Goal: Task Accomplishment & Management: Manage account settings

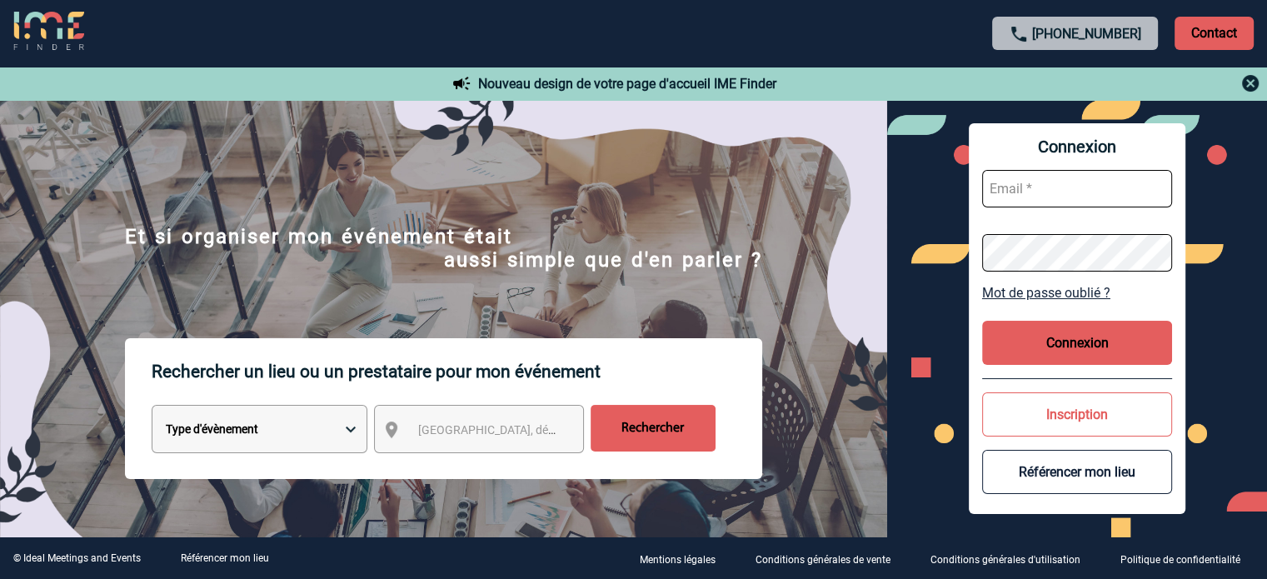
type input "[EMAIL_ADDRESS][DOMAIN_NAME]"
click at [1074, 339] on button "Connexion" at bounding box center [1077, 343] width 190 height 44
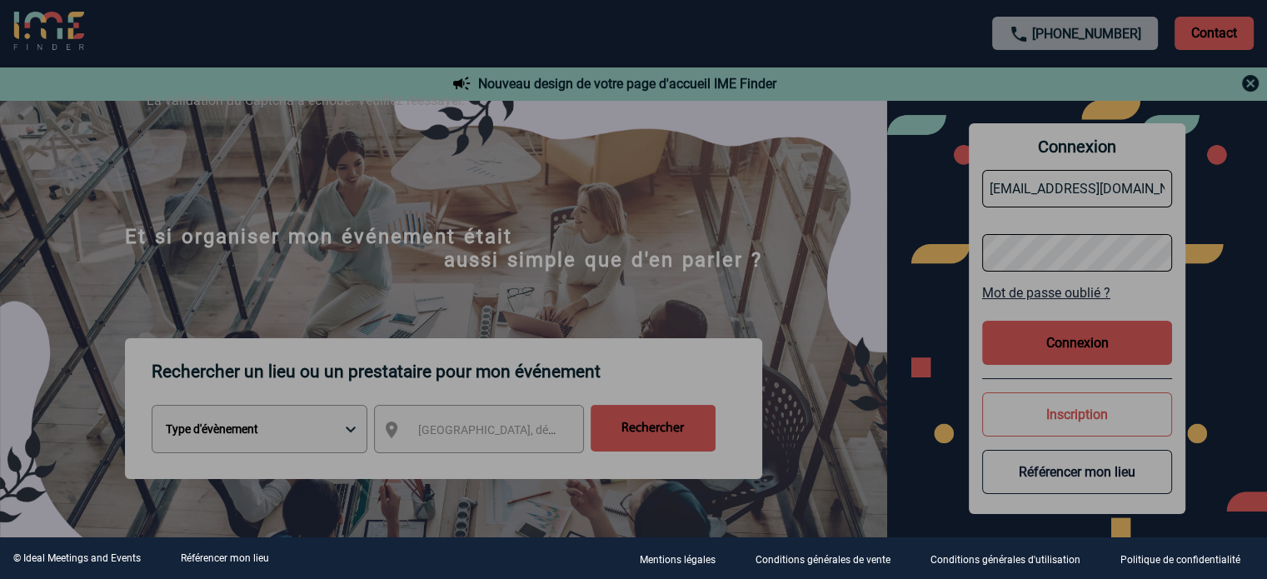
click at [684, 249] on div at bounding box center [633, 289] width 1267 height 579
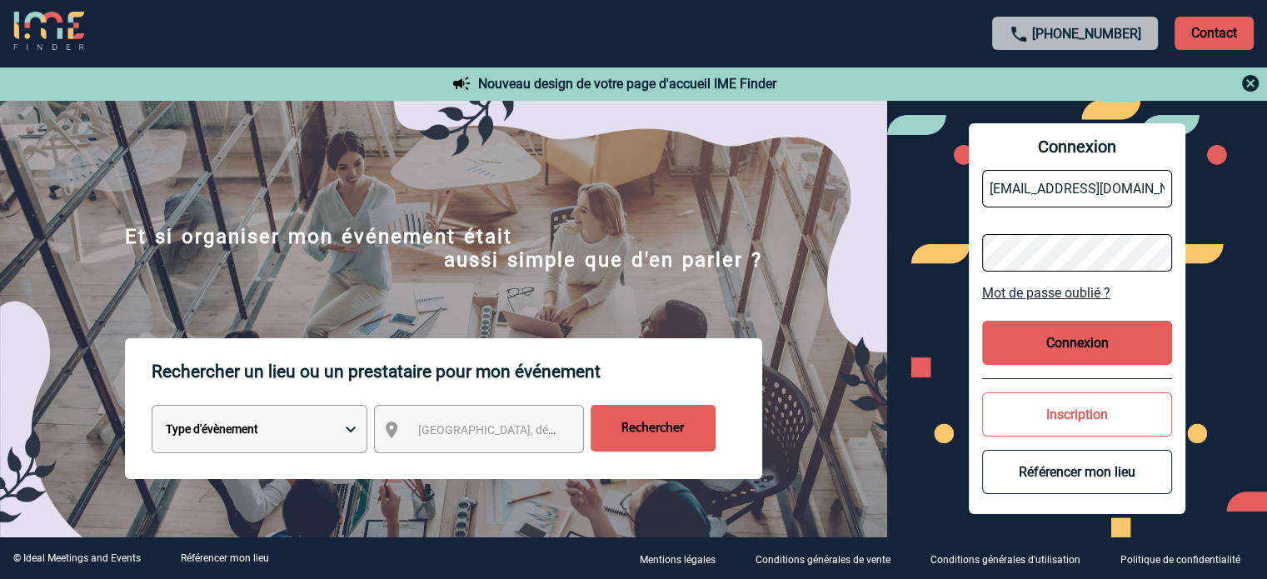
click at [1040, 357] on button "Connexion" at bounding box center [1077, 343] width 190 height 44
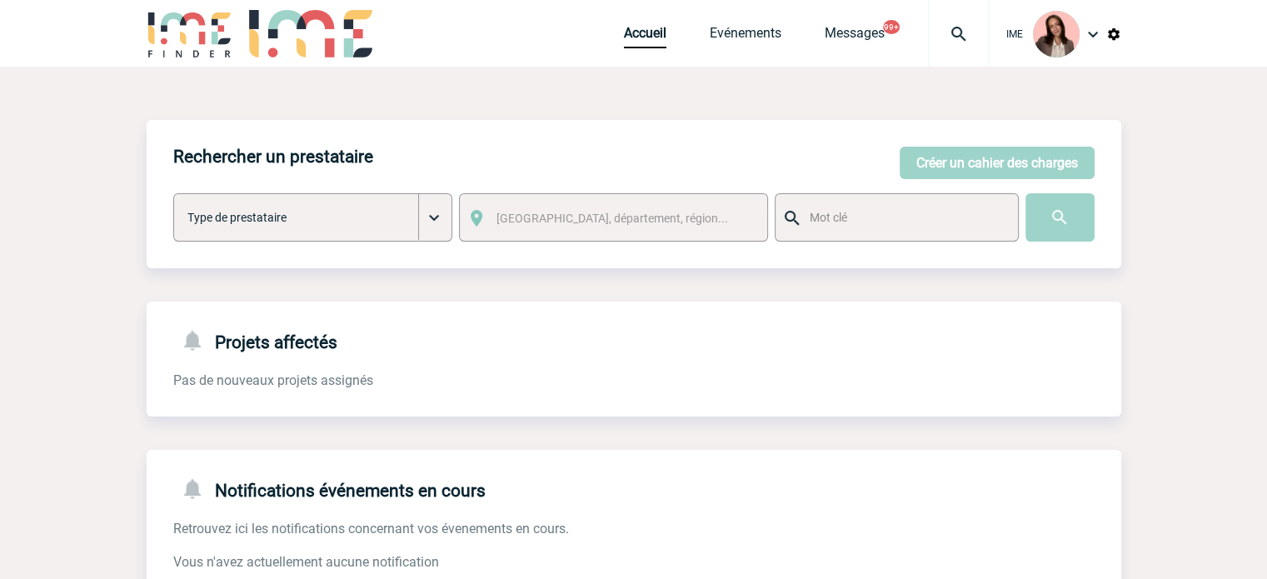
click at [974, 45] on div at bounding box center [959, 33] width 62 height 67
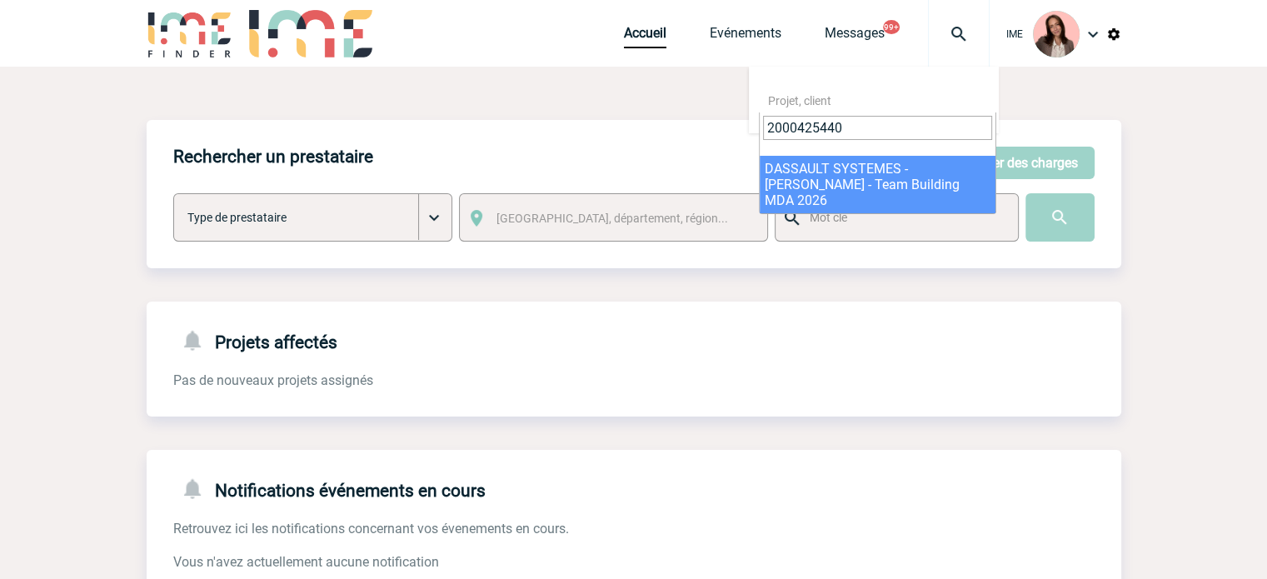
type input "2000425440"
select select "24941"
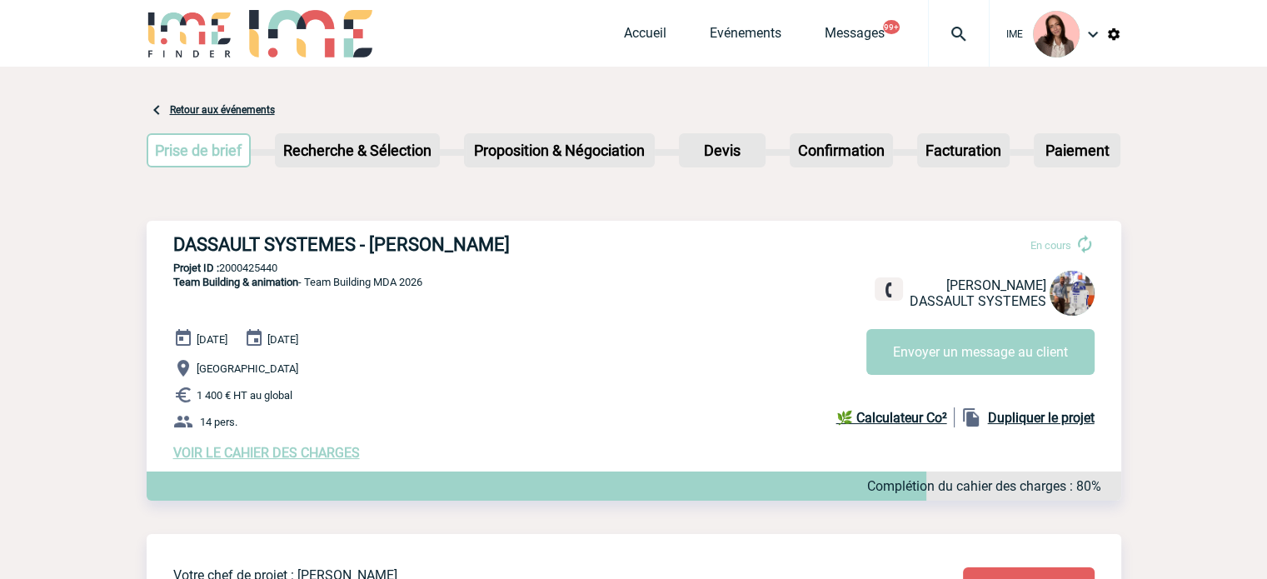
click at [333, 450] on span "VOIR LE CAHIER DES CHARGES" at bounding box center [266, 453] width 187 height 16
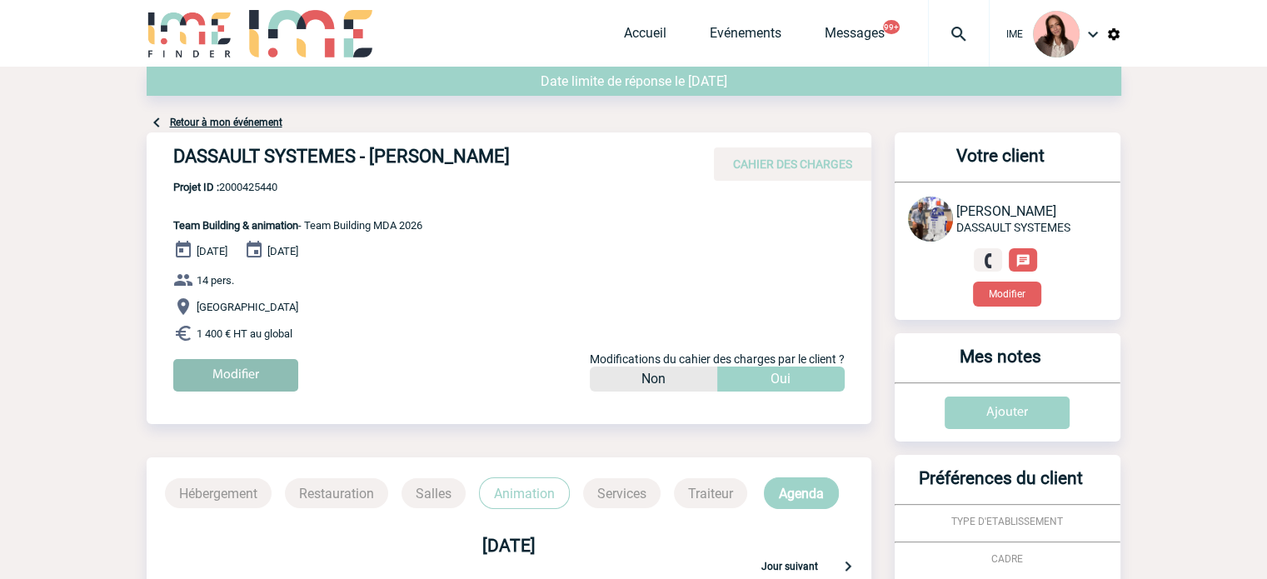
click at [242, 359] on input "Modifier" at bounding box center [235, 375] width 125 height 32
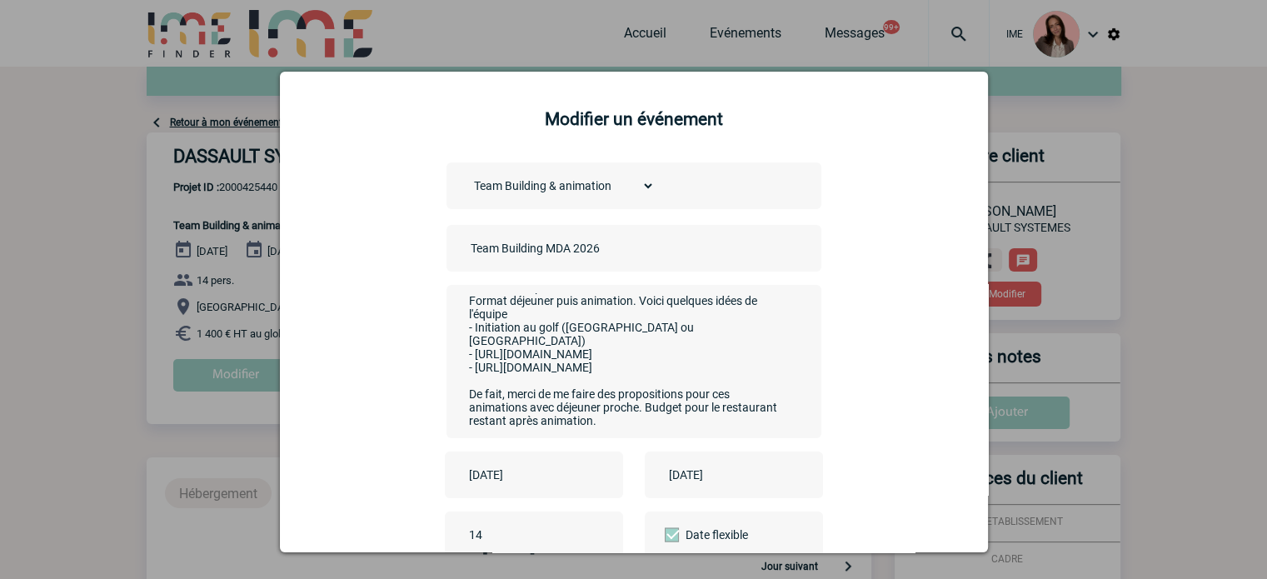
scroll to position [83, 0]
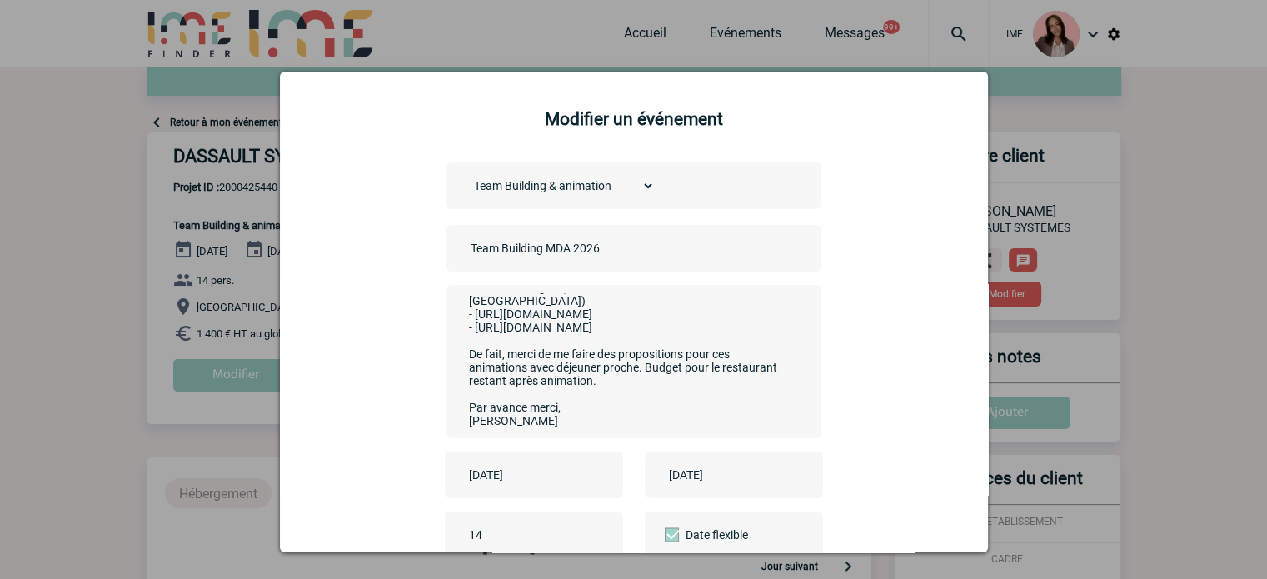
click at [516, 478] on input "2025-09-22" at bounding box center [522, 475] width 115 height 22
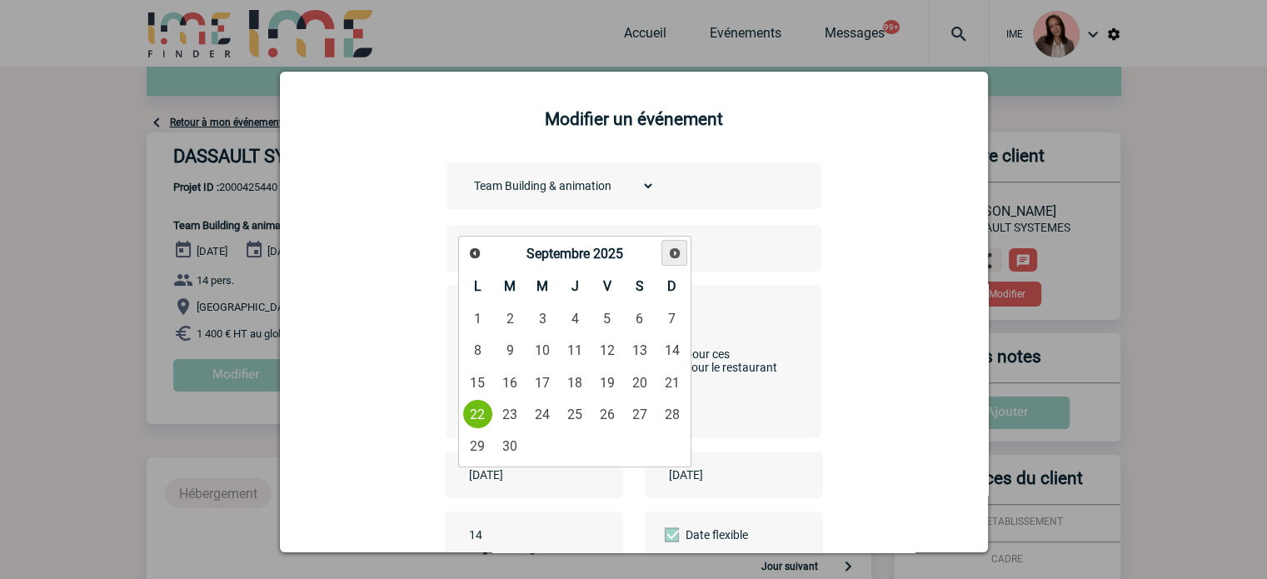
click at [670, 249] on span "Suivant" at bounding box center [674, 253] width 13 height 13
click at [516, 382] on link "14" at bounding box center [510, 382] width 31 height 30
type input "2025-10-14"
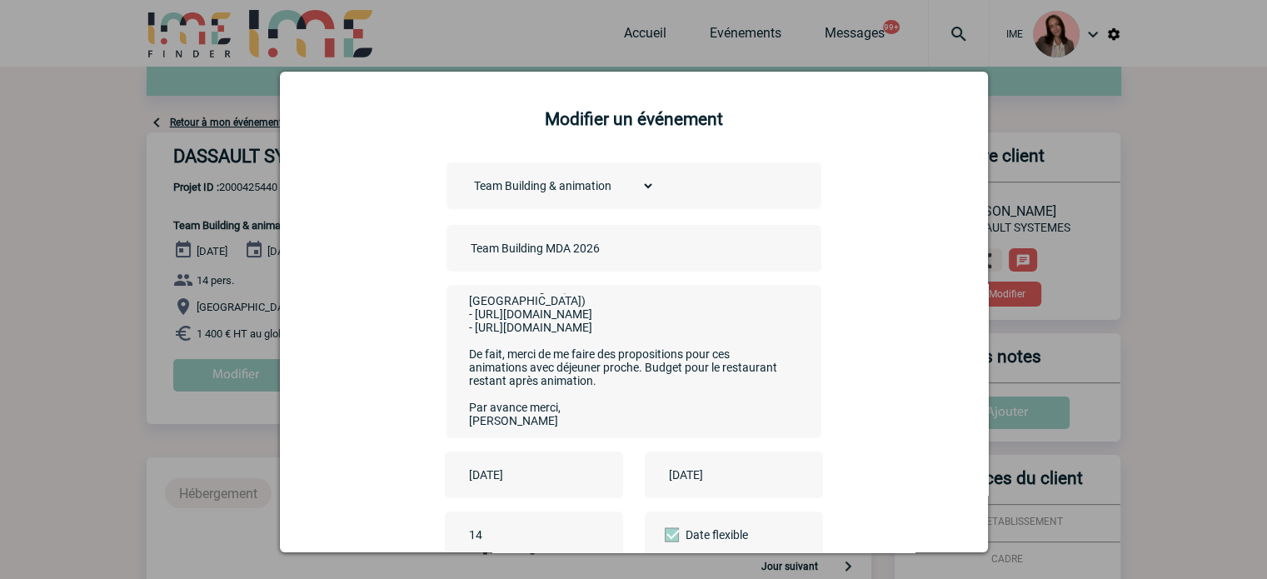
click at [701, 471] on input "2025-10-31" at bounding box center [722, 475] width 115 height 22
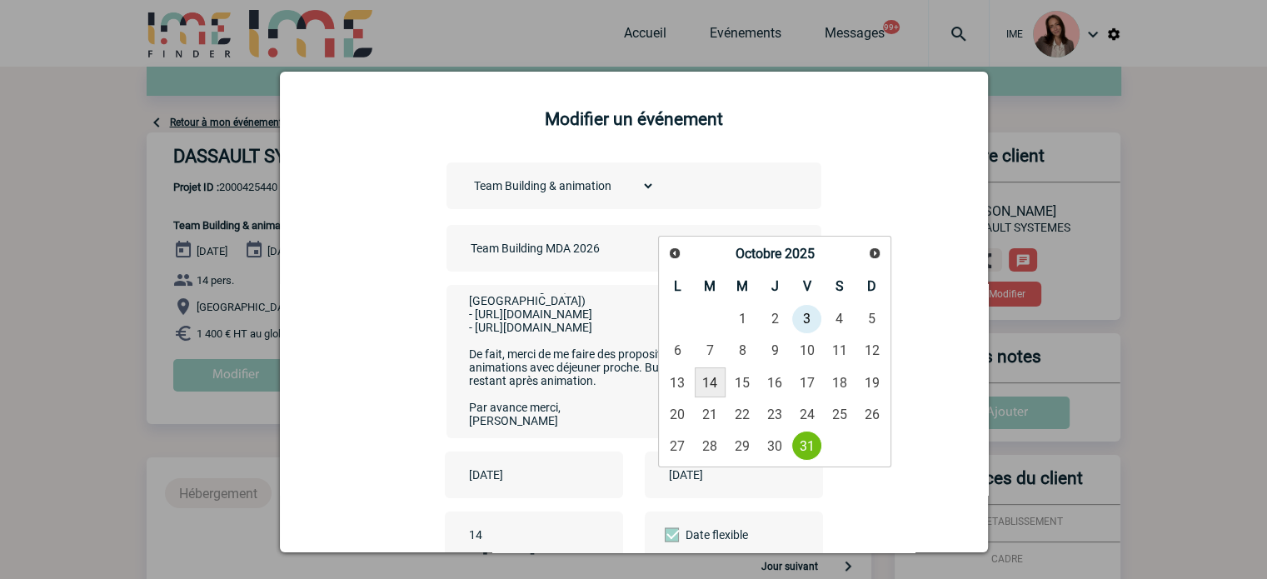
click at [715, 381] on link "14" at bounding box center [710, 382] width 31 height 30
type input "2025-10-14"
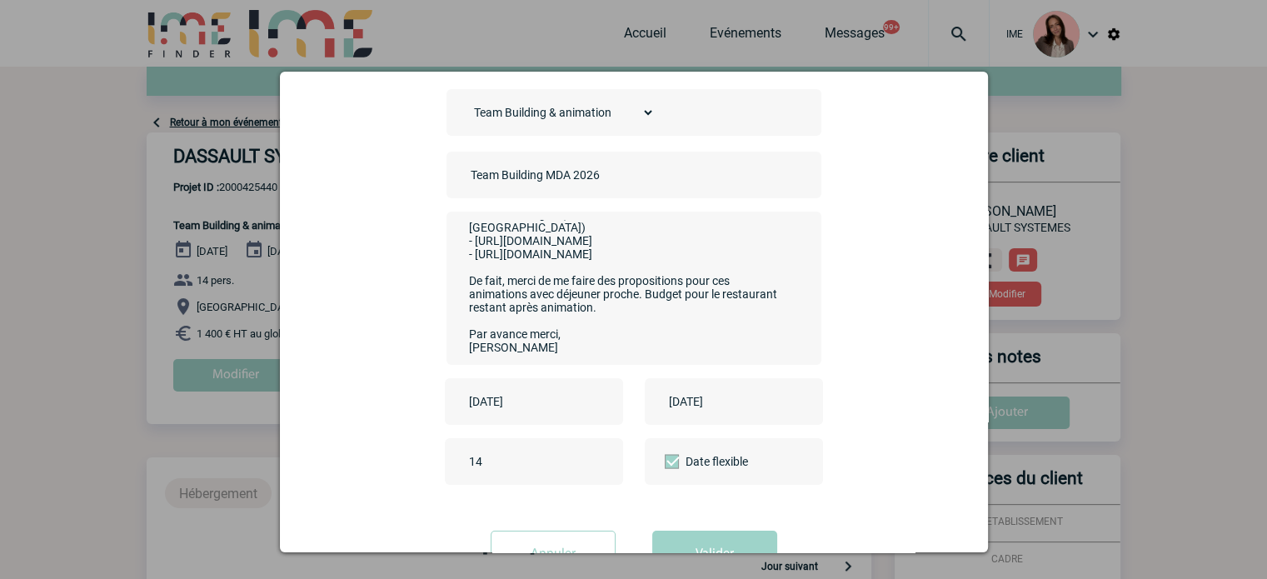
scroll to position [137, 0]
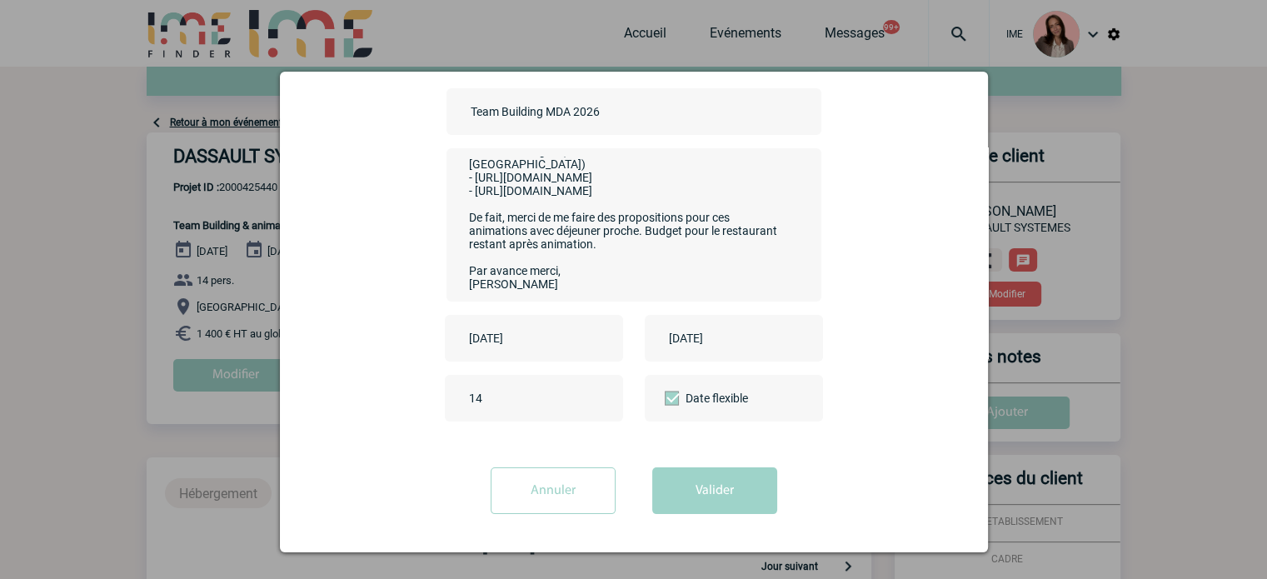
click at [691, 526] on div "Annuler Valider" at bounding box center [634, 496] width 666 height 59
click at [693, 509] on button "Valider" at bounding box center [714, 490] width 125 height 47
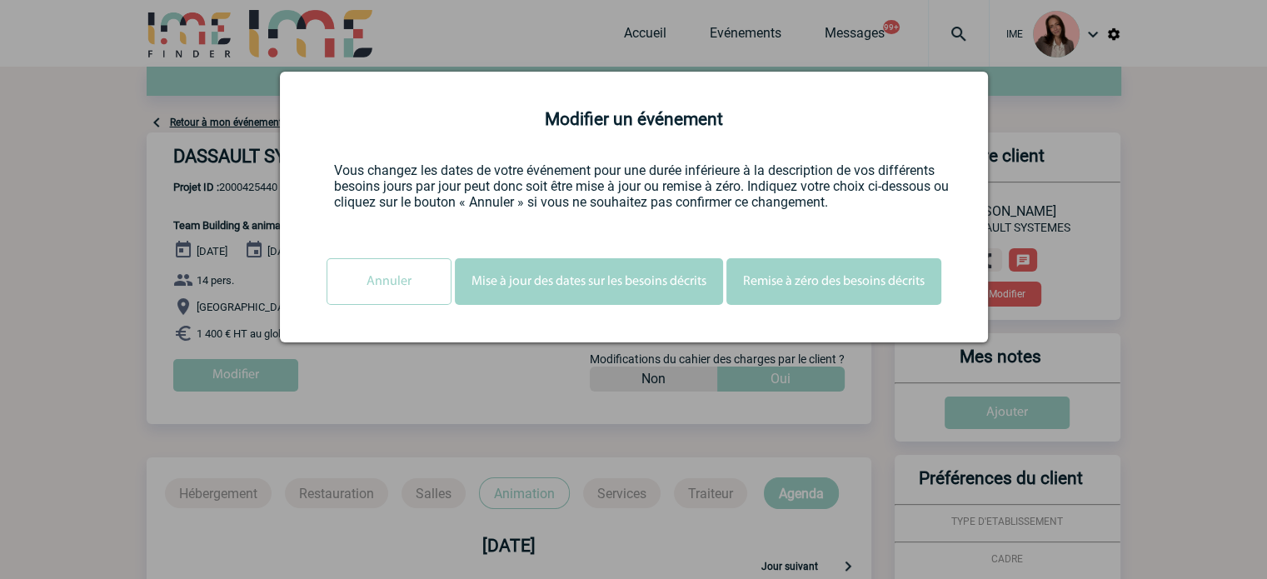
click at [610, 286] on button "Mise à jour des dates sur les besoins décrits" at bounding box center [589, 281] width 268 height 47
